Goal: Navigation & Orientation: Find specific page/section

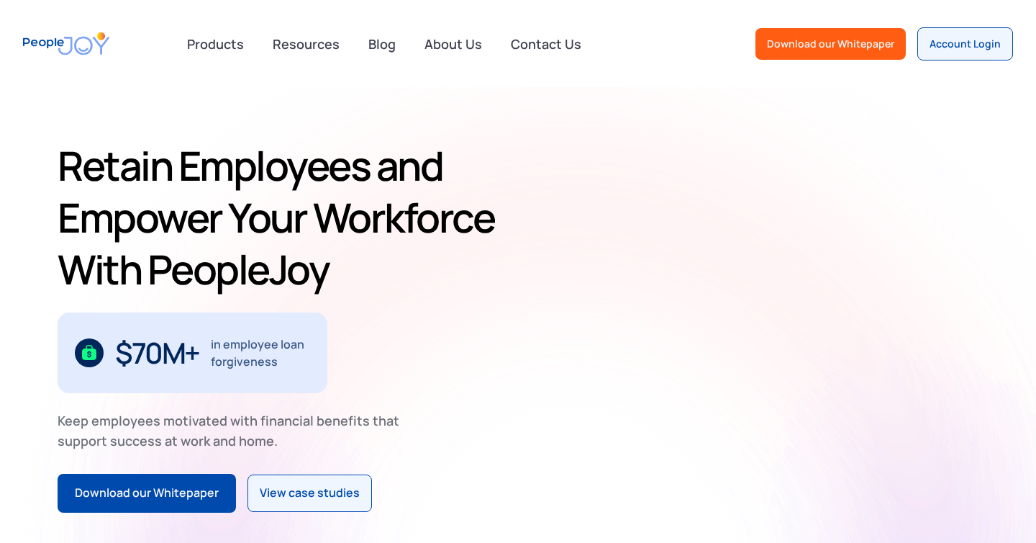
scroll to position [5, 0]
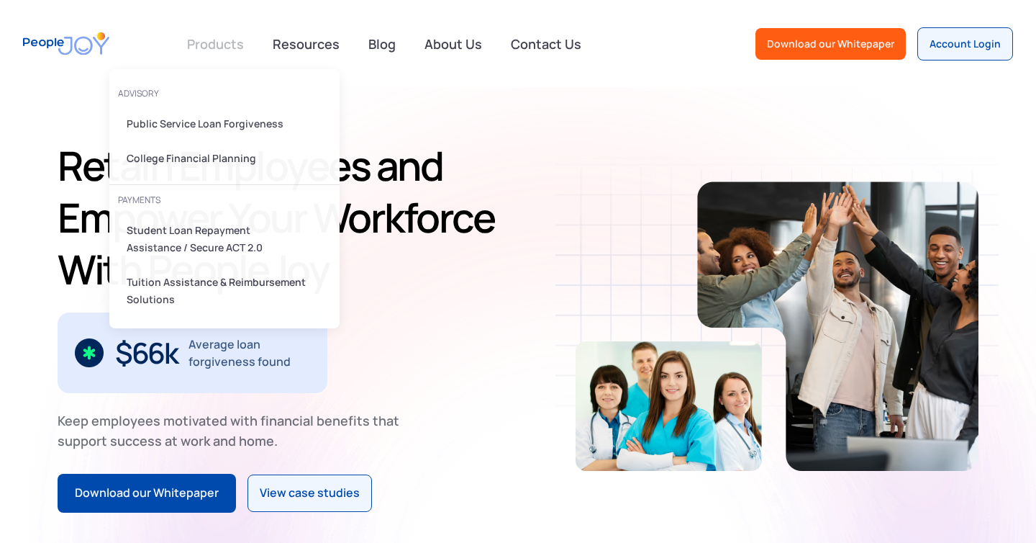
click at [225, 40] on link at bounding box center [215, 44] width 74 height 29
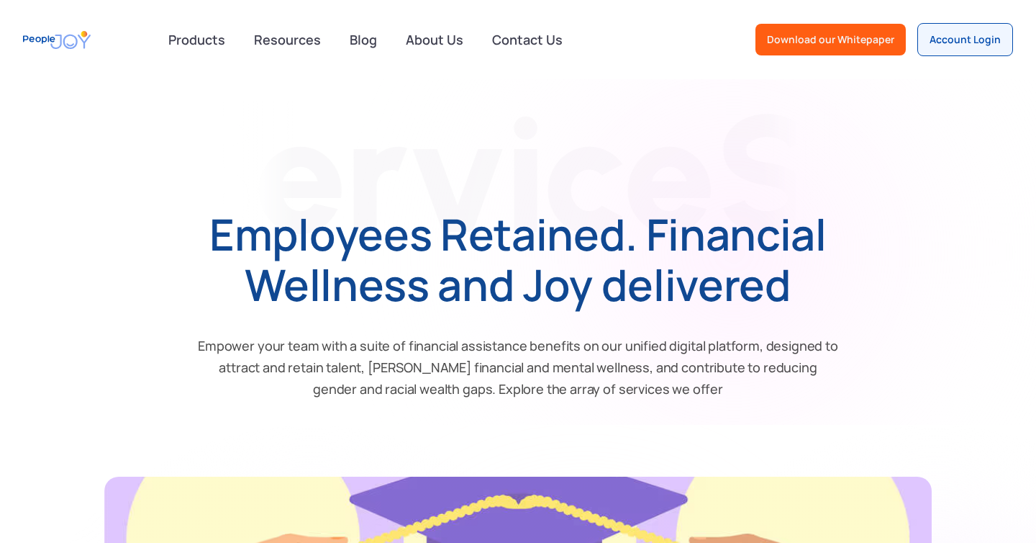
click at [31, 52] on img "home" at bounding box center [57, 40] width 68 height 32
